Goal: Task Accomplishment & Management: Use online tool/utility

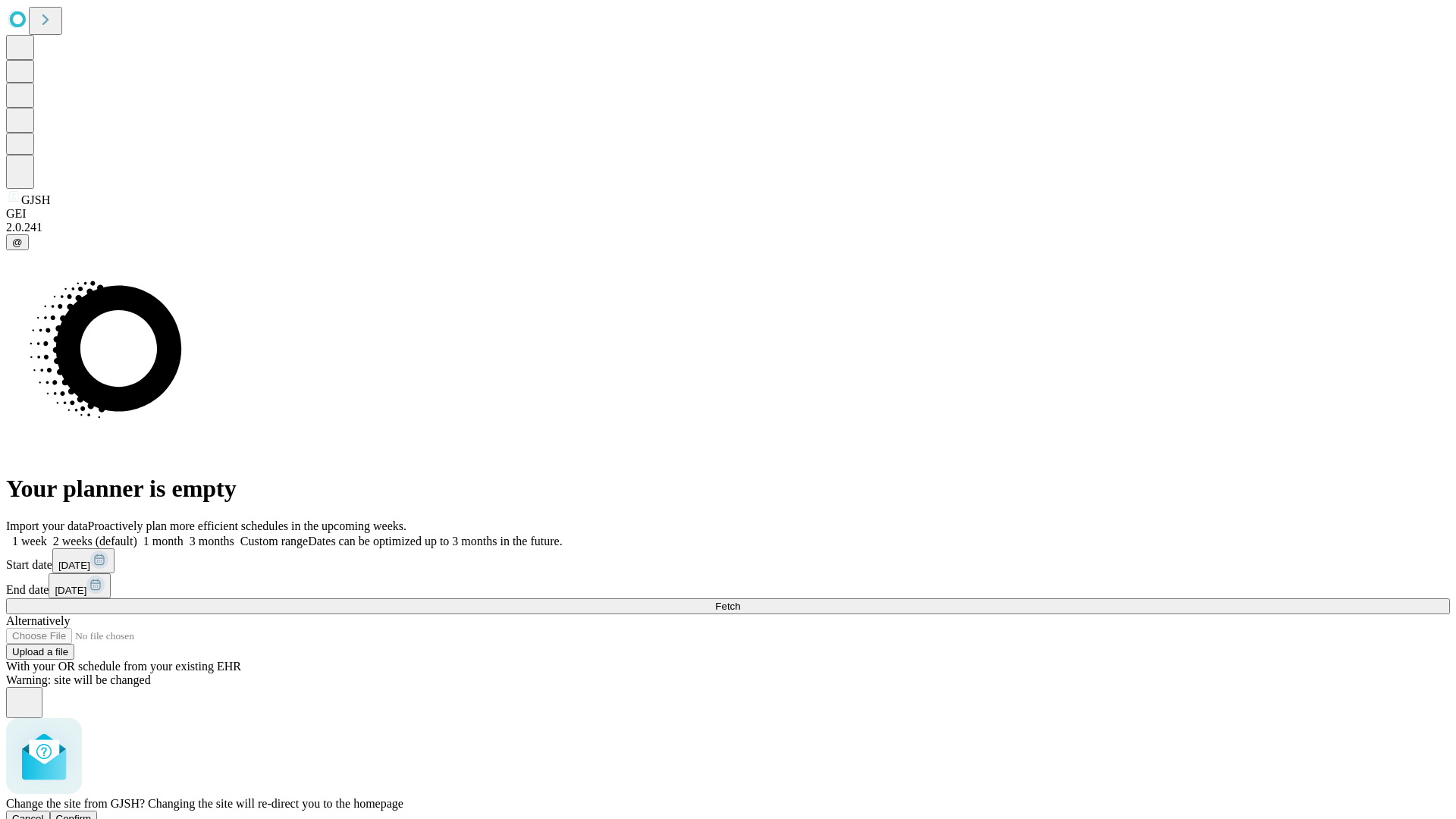
click at [92, 813] on span "Confirm" at bounding box center [74, 818] width 35 height 11
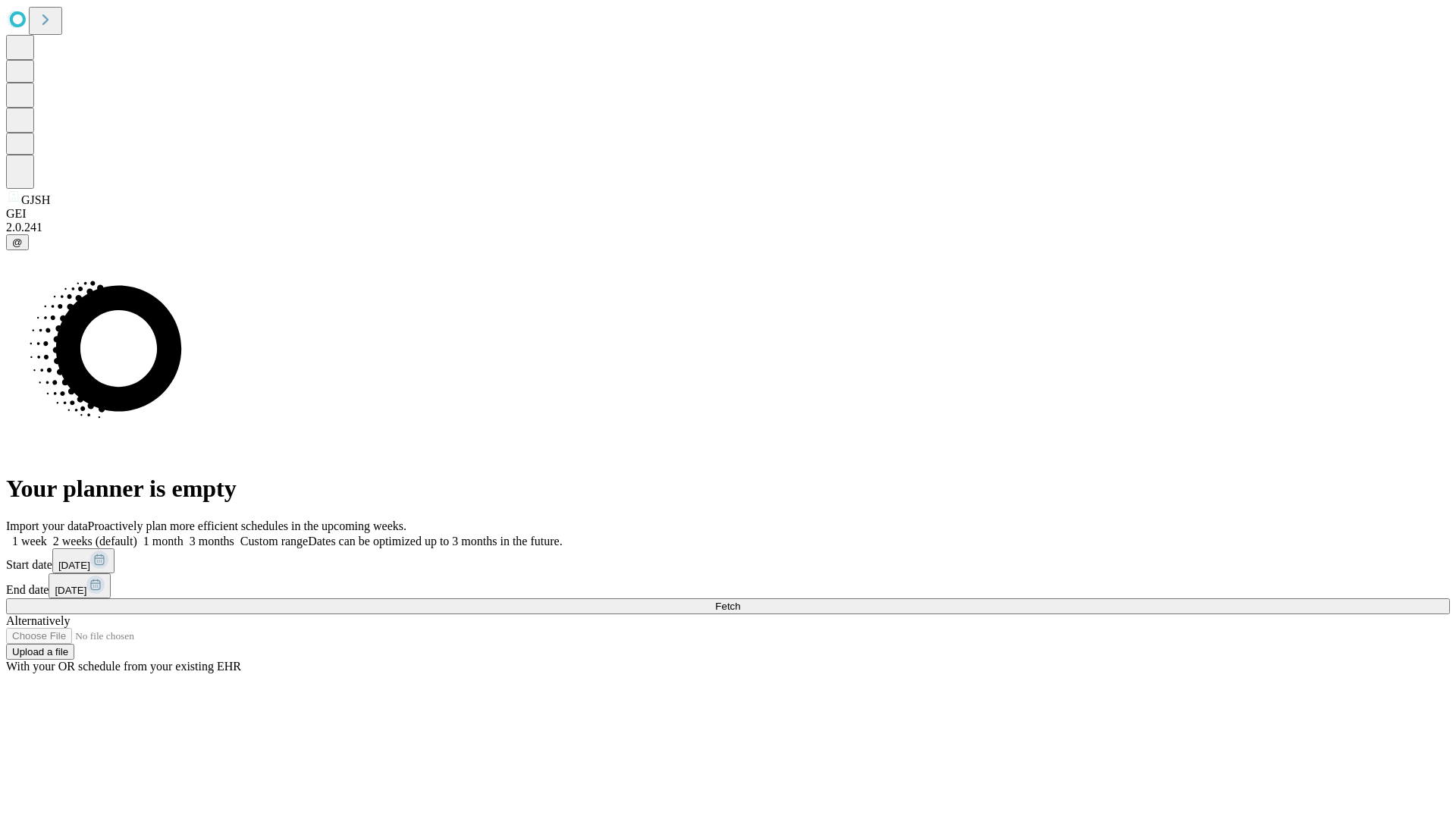
click at [138, 535] on label "2 weeks (default)" at bounding box center [92, 541] width 90 height 13
click at [740, 601] on span "Fetch" at bounding box center [727, 606] width 25 height 11
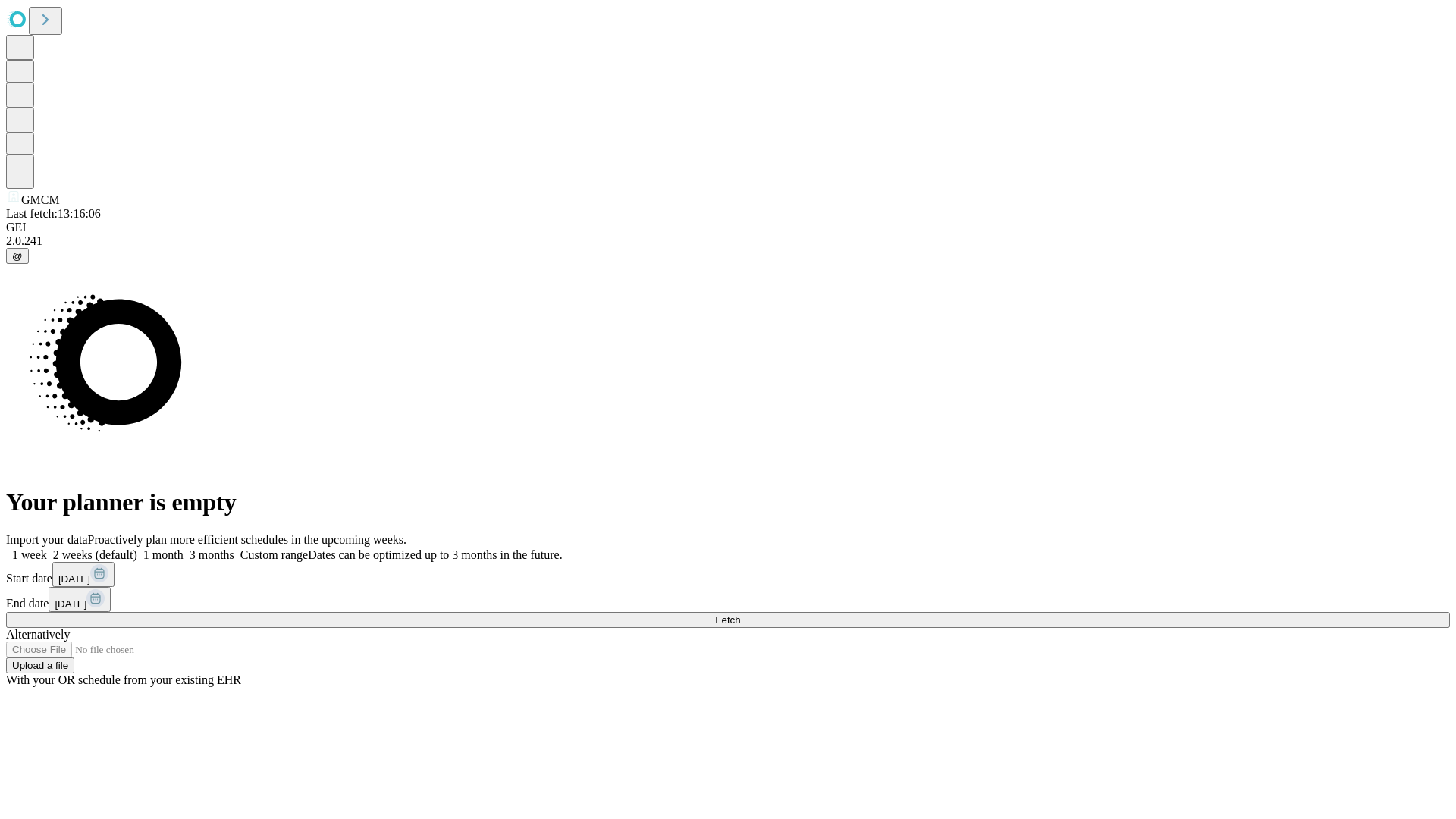
click at [138, 548] on label "2 weeks (default)" at bounding box center [92, 554] width 90 height 13
click at [740, 614] on span "Fetch" at bounding box center [727, 620] width 25 height 11
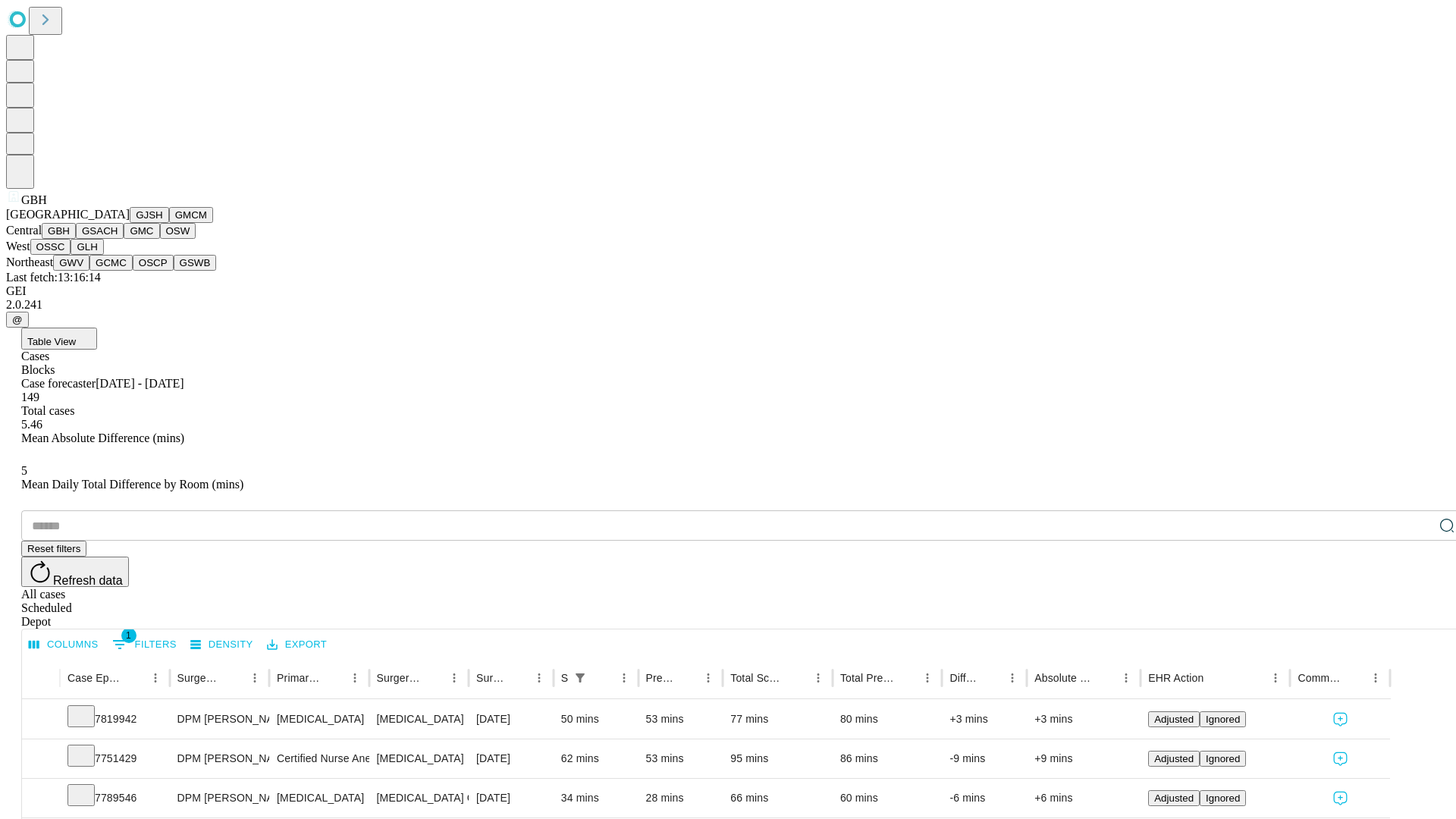
click at [117, 239] on button "GSACH" at bounding box center [100, 231] width 48 height 16
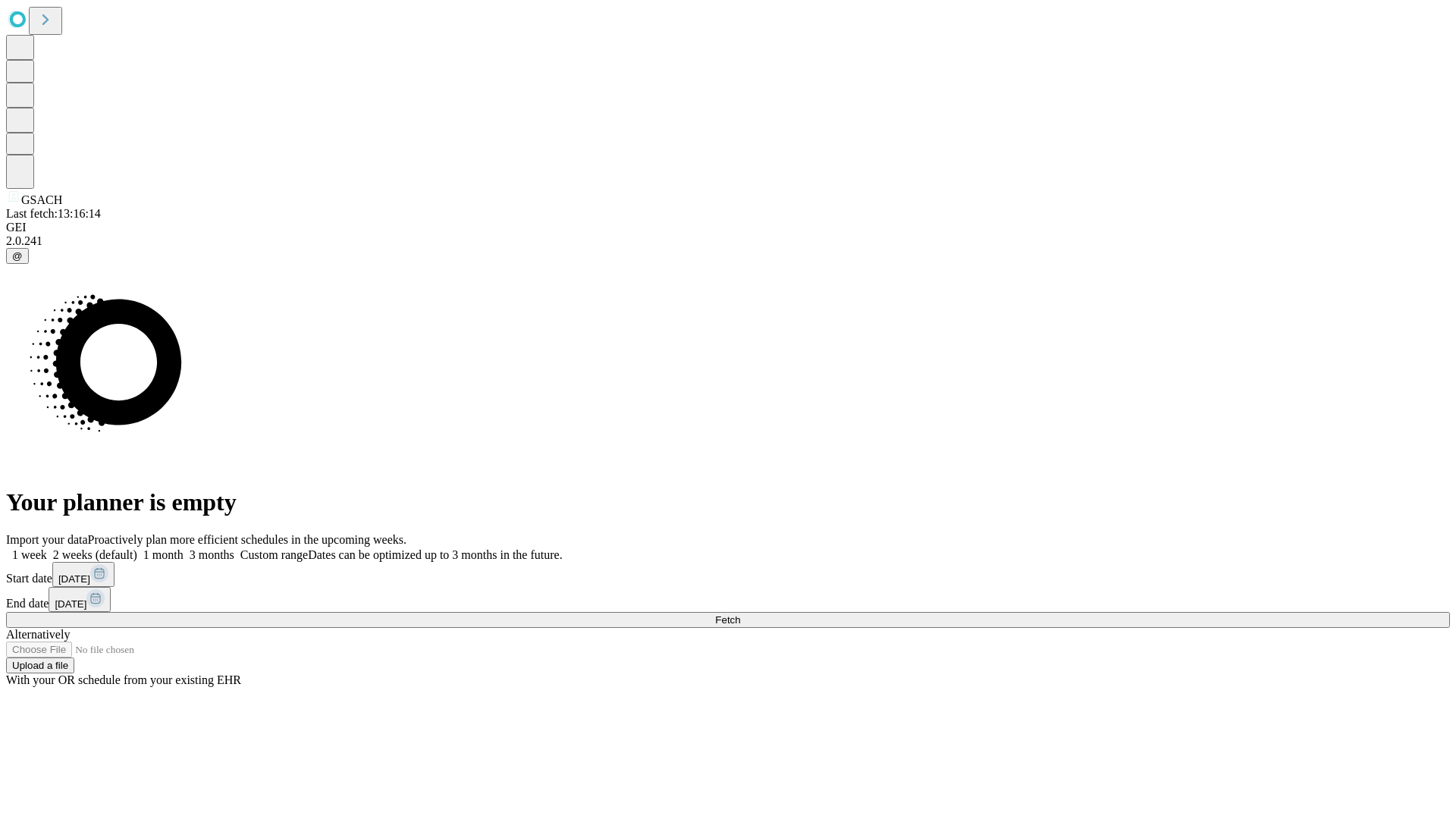
click at [138, 548] on label "2 weeks (default)" at bounding box center [92, 554] width 90 height 13
click at [740, 614] on span "Fetch" at bounding box center [727, 620] width 25 height 11
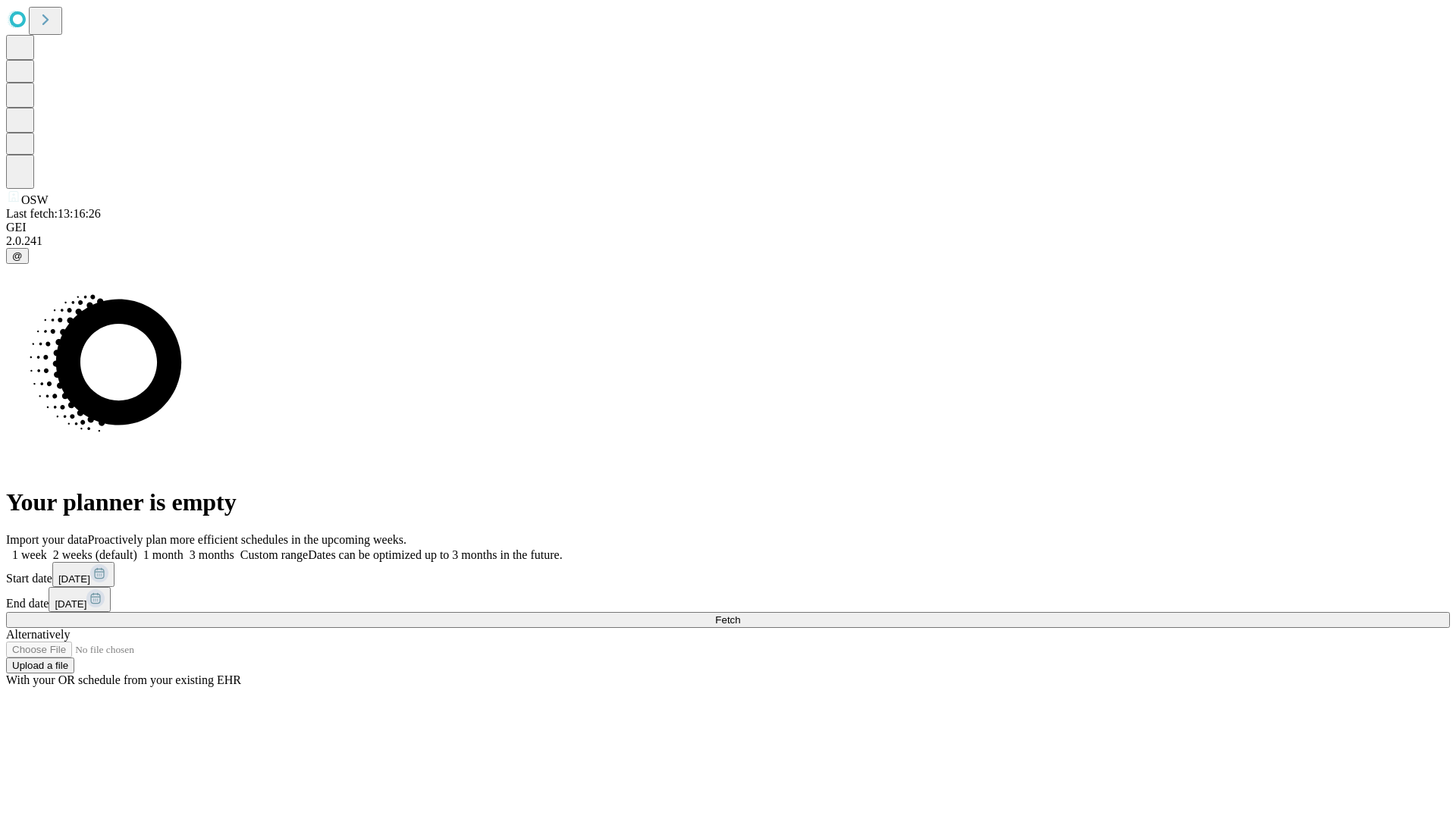
click at [138, 548] on label "2 weeks (default)" at bounding box center [92, 554] width 90 height 13
click at [740, 614] on span "Fetch" at bounding box center [727, 620] width 25 height 11
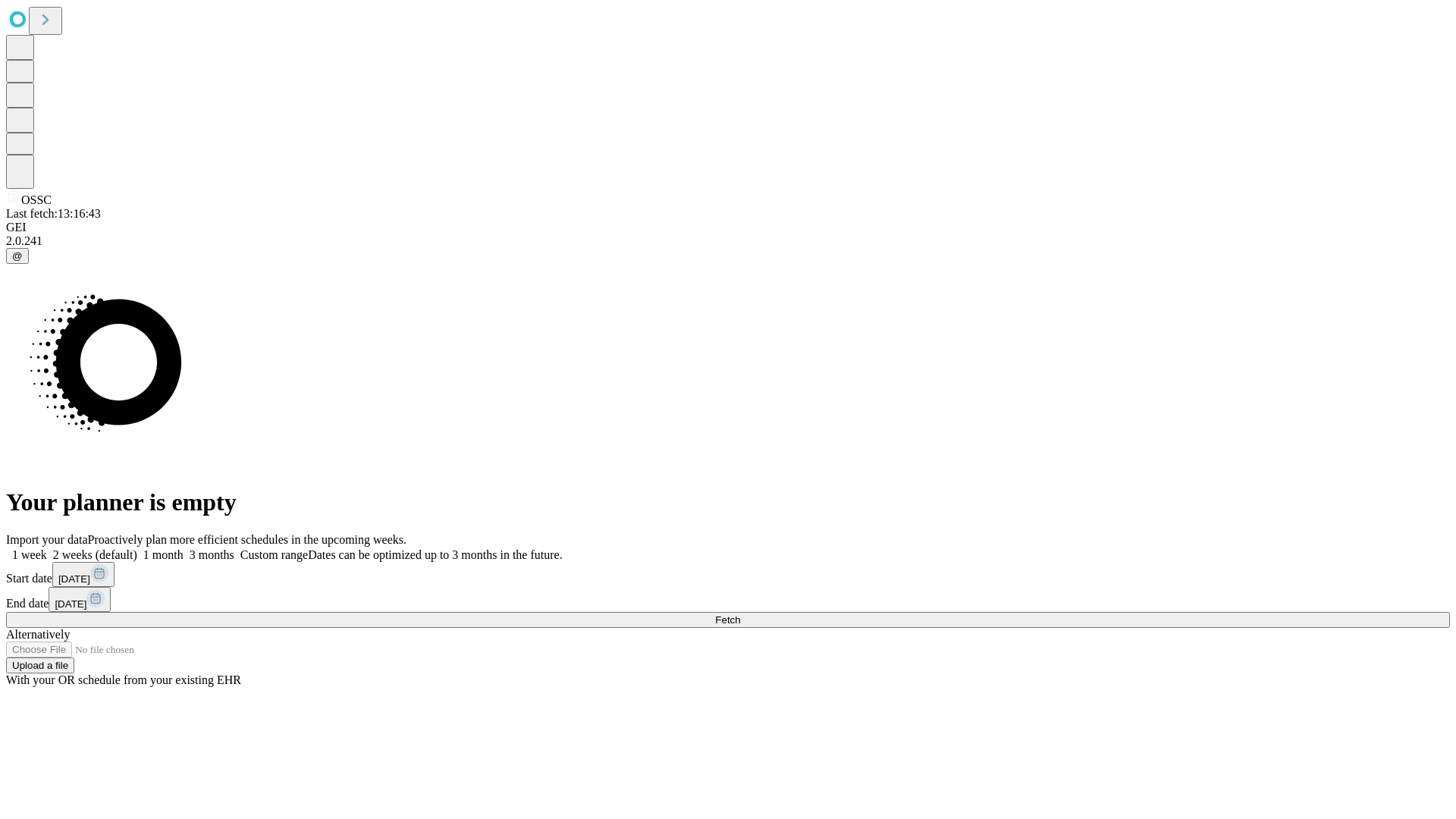
click at [138, 548] on label "2 weeks (default)" at bounding box center [92, 554] width 90 height 13
click at [740, 614] on span "Fetch" at bounding box center [727, 620] width 25 height 11
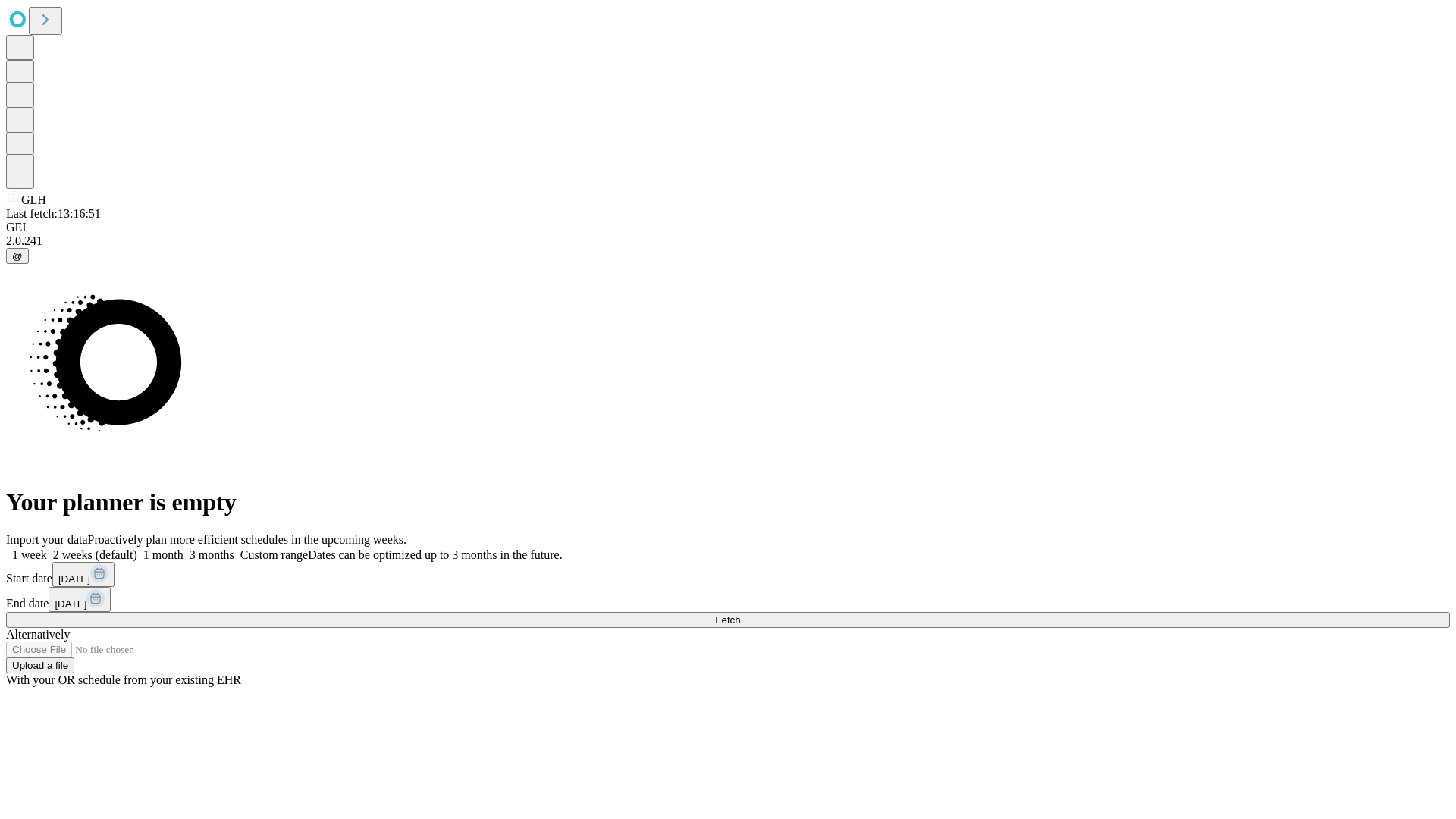
click at [138, 548] on label "2 weeks (default)" at bounding box center [92, 554] width 90 height 13
click at [740, 614] on span "Fetch" at bounding box center [727, 620] width 25 height 11
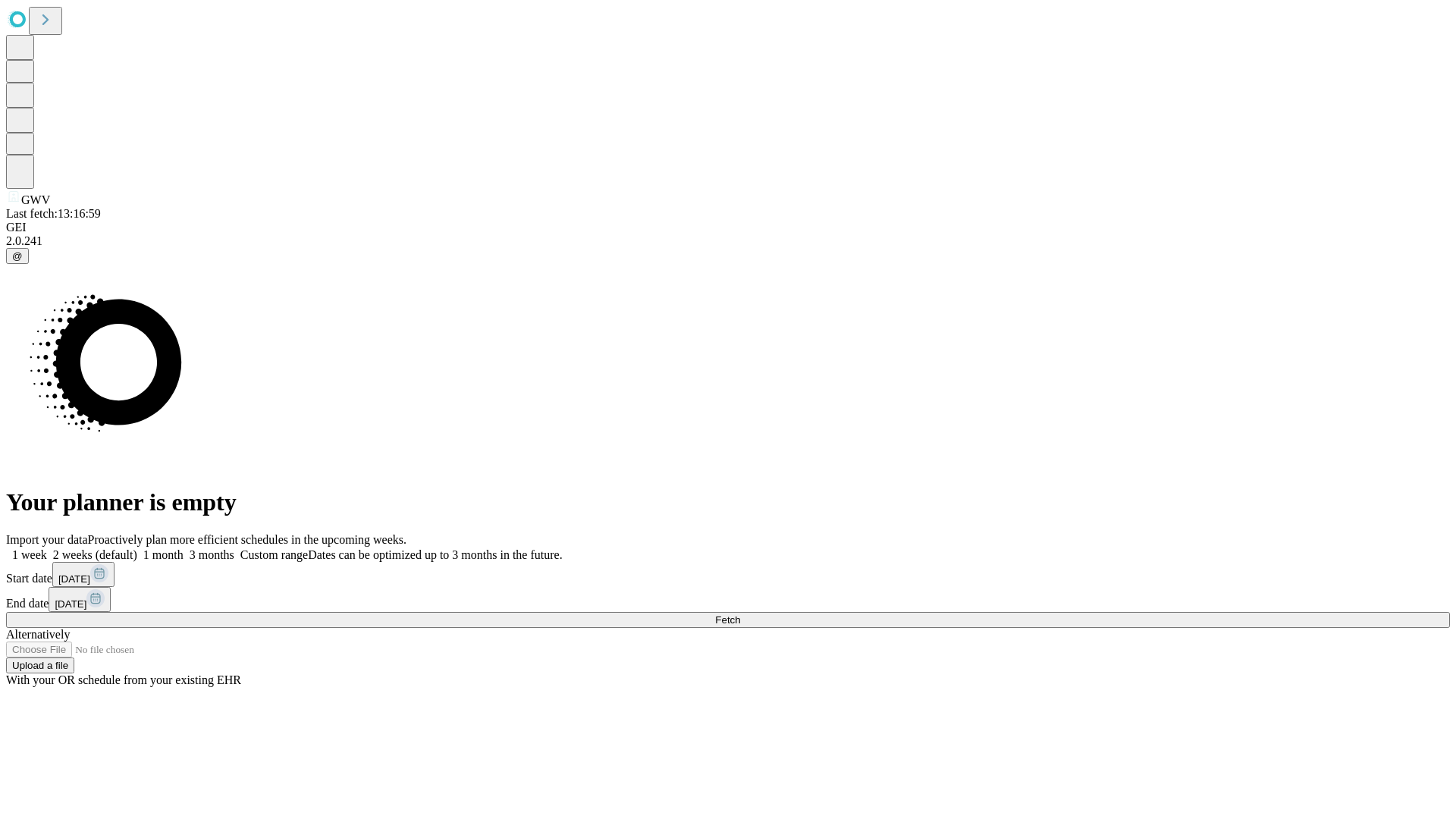
click at [138, 548] on label "2 weeks (default)" at bounding box center [92, 554] width 90 height 13
click at [740, 614] on span "Fetch" at bounding box center [727, 620] width 25 height 11
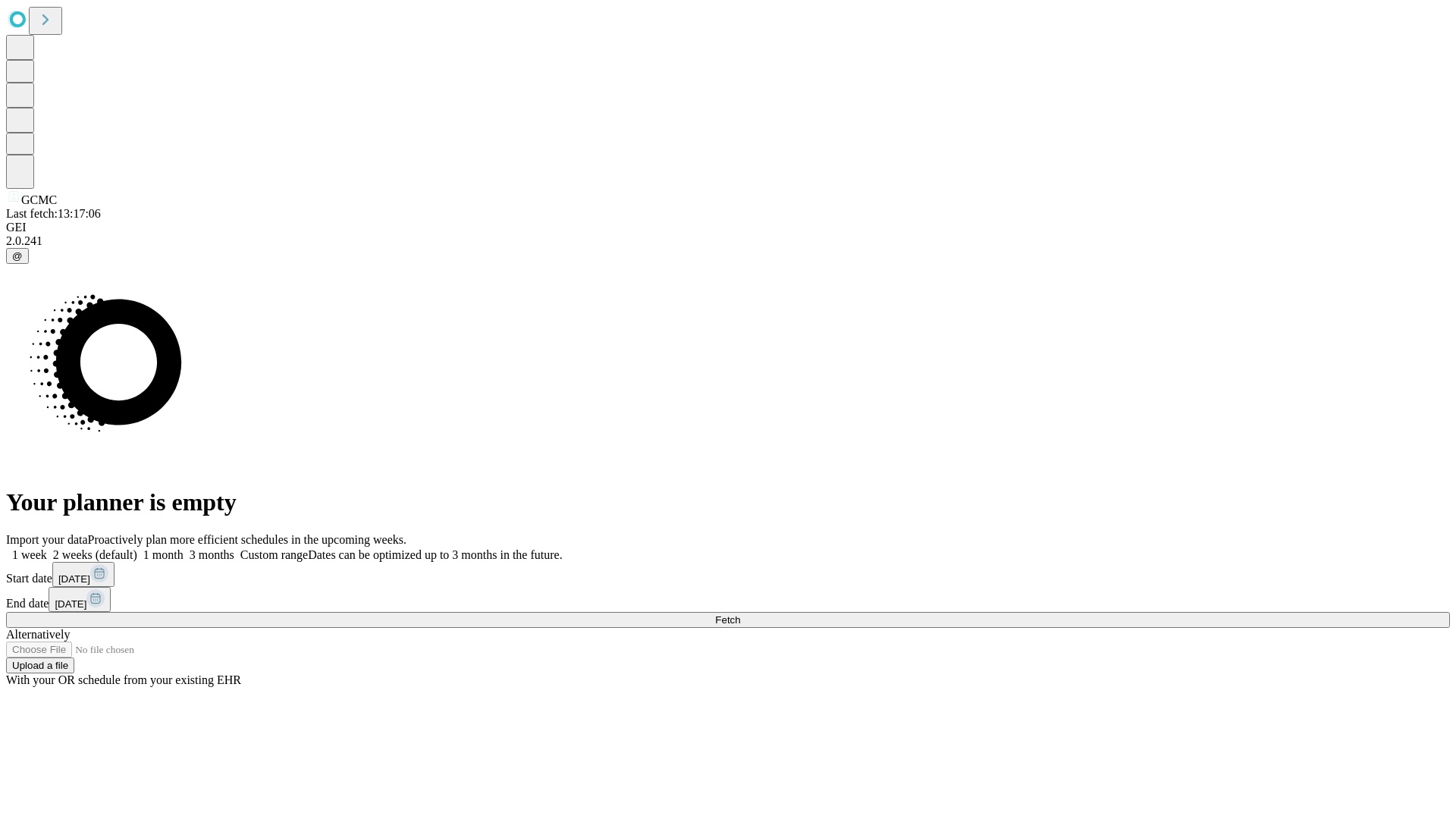
click at [138, 548] on label "2 weeks (default)" at bounding box center [92, 554] width 90 height 13
click at [740, 614] on span "Fetch" at bounding box center [727, 620] width 25 height 11
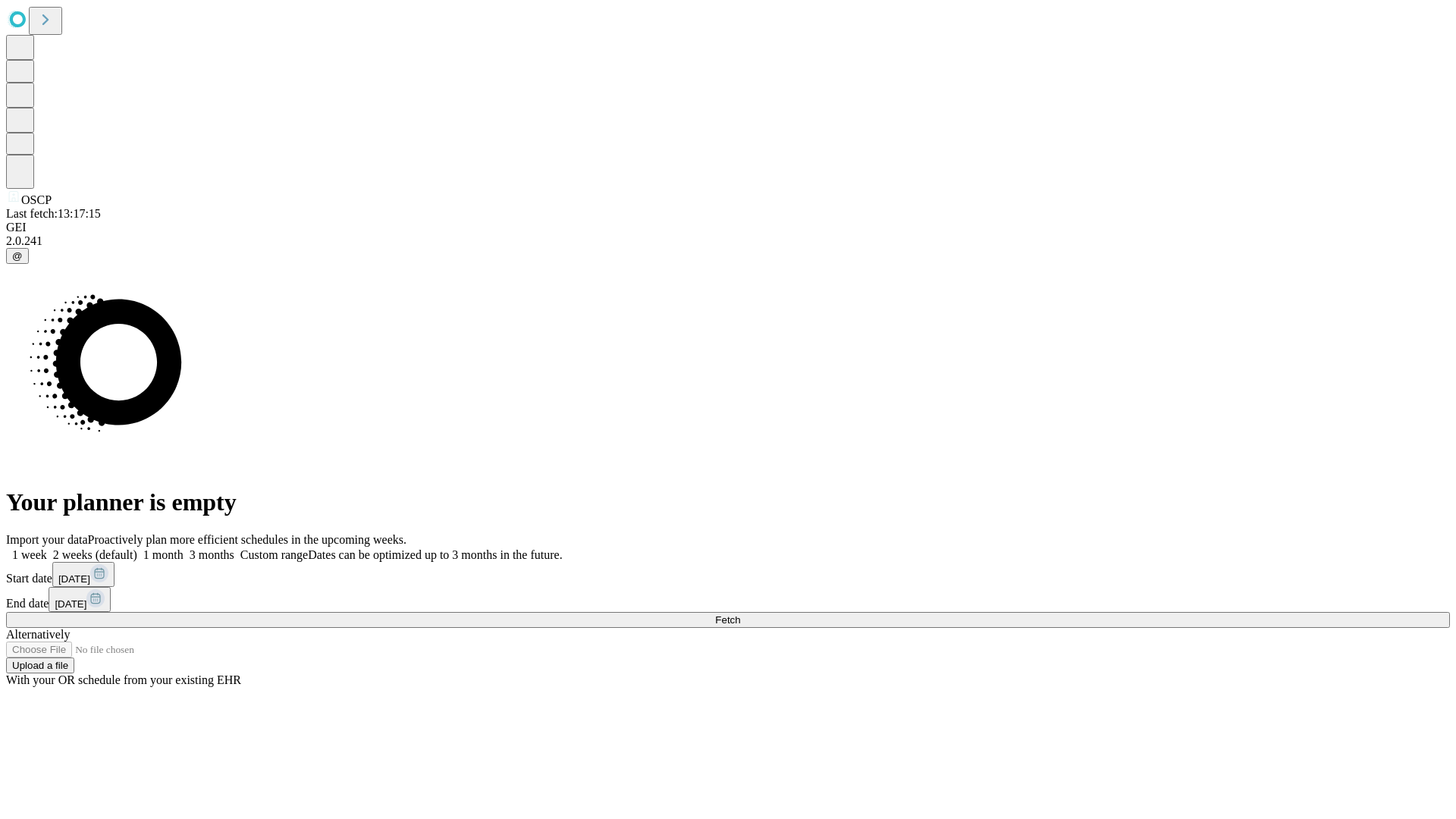
click at [138, 548] on label "2 weeks (default)" at bounding box center [92, 554] width 90 height 13
click at [740, 614] on span "Fetch" at bounding box center [727, 620] width 25 height 11
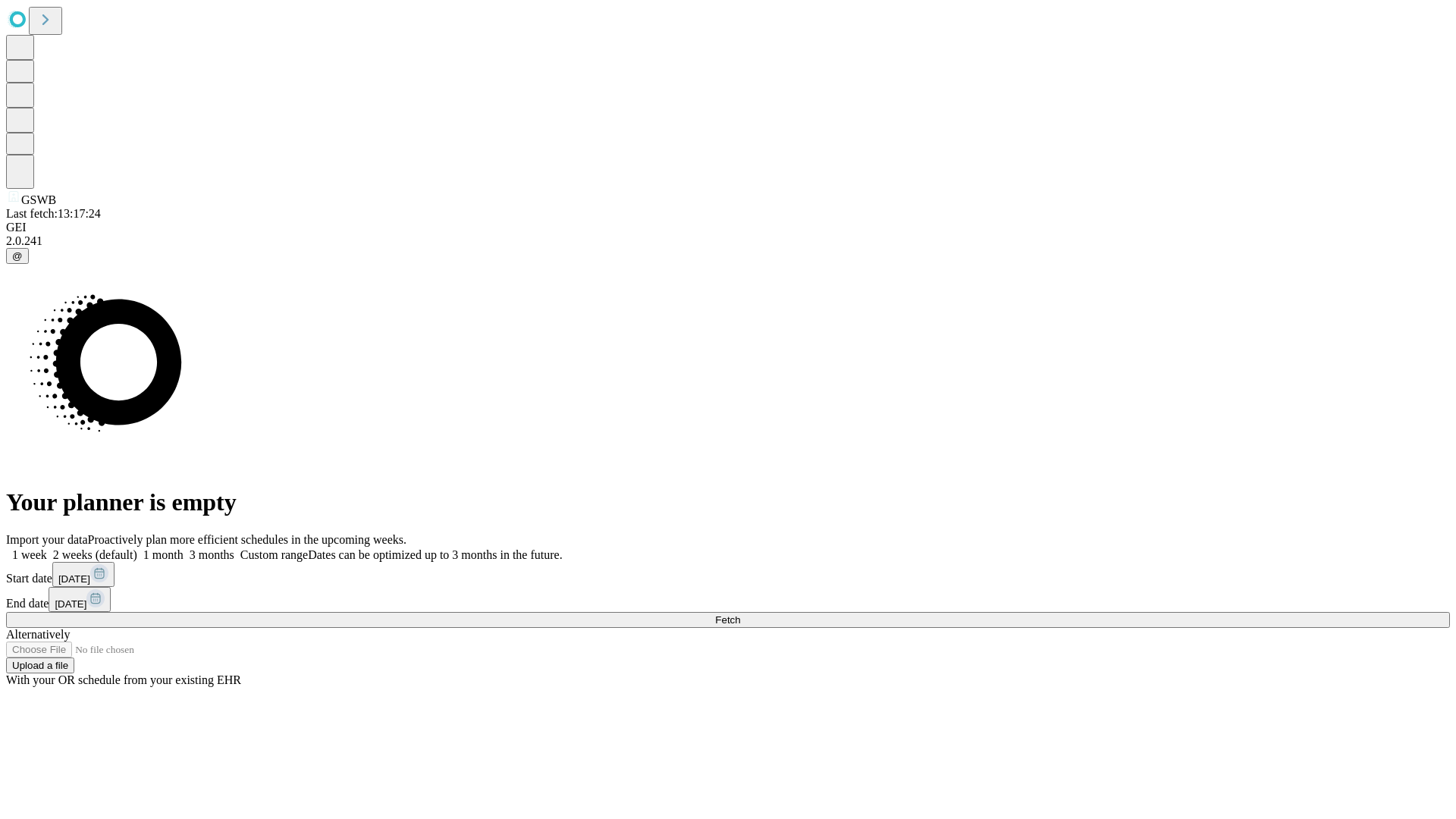
click at [138, 548] on label "2 weeks (default)" at bounding box center [92, 554] width 90 height 13
click at [740, 614] on span "Fetch" at bounding box center [727, 620] width 25 height 11
